Goal: Check status: Check status

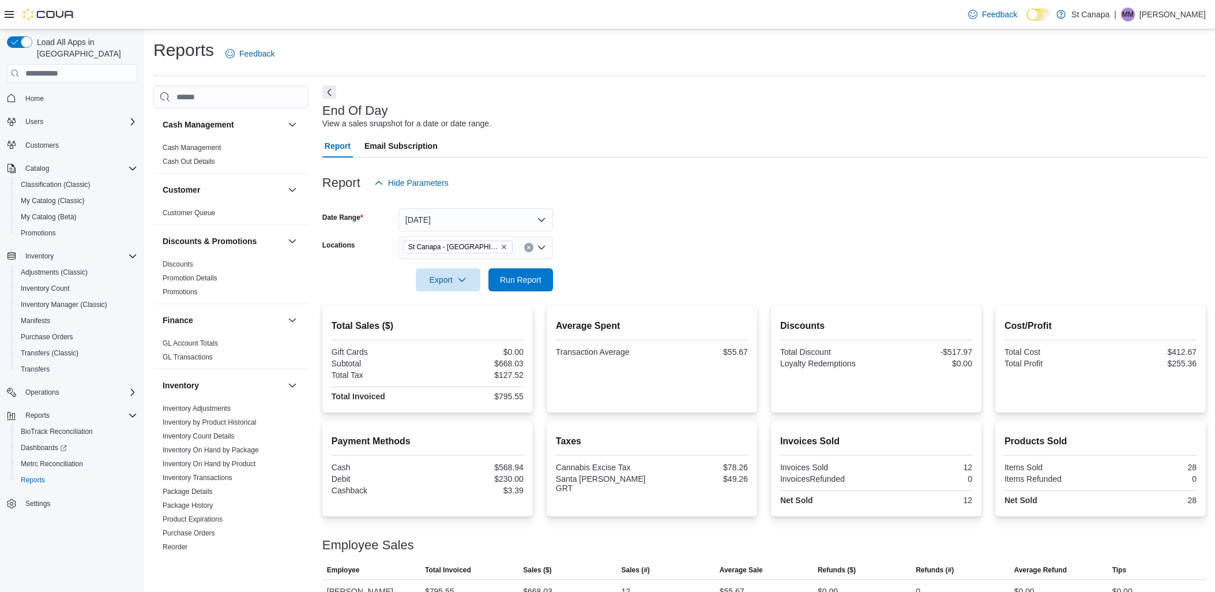
scroll to position [20, 0]
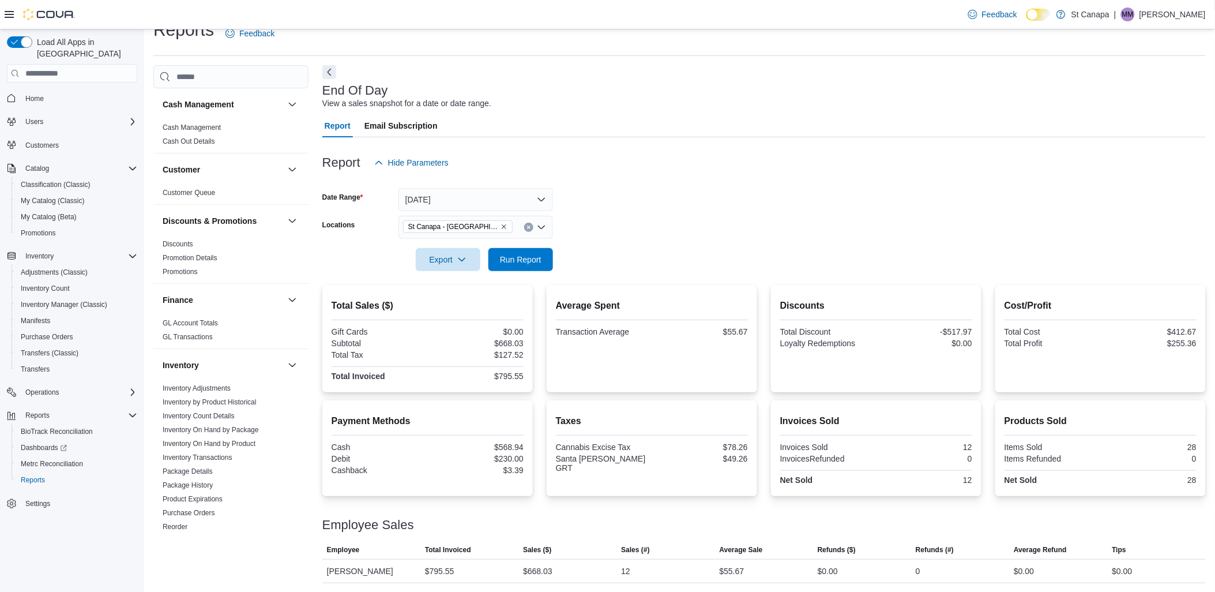
click at [727, 226] on form "Date Range [DATE] Locations [GEOGRAPHIC_DATA] - [GEOGRAPHIC_DATA][PERSON_NAME] …" at bounding box center [764, 222] width 884 height 97
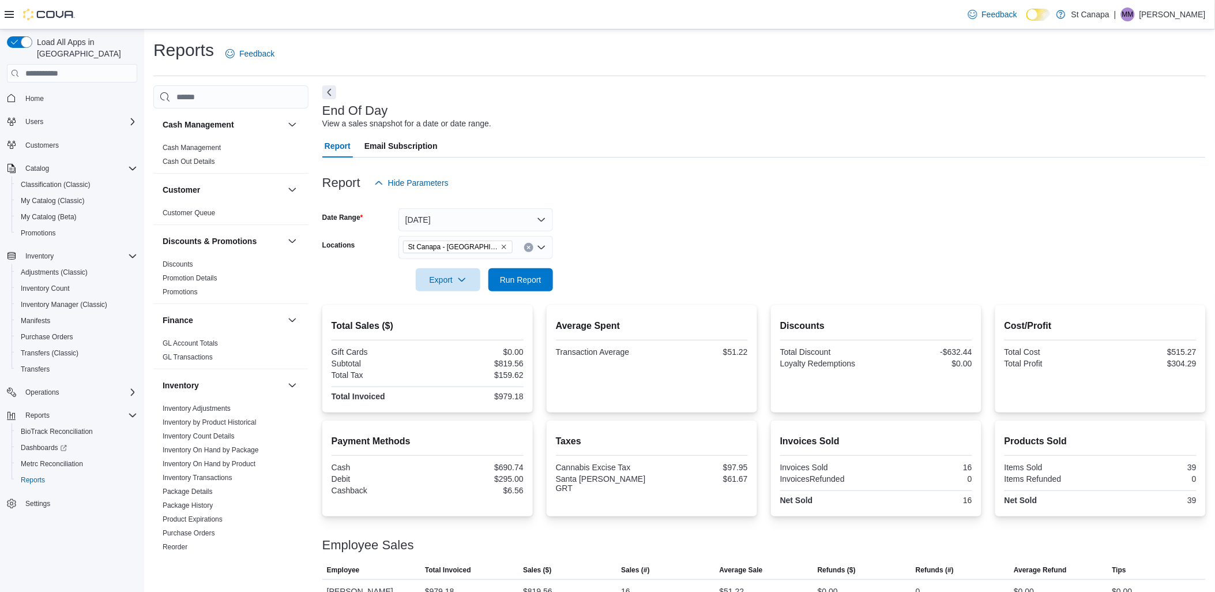
scroll to position [20, 0]
